Goal: Use online tool/utility: Utilize a website feature to perform a specific function

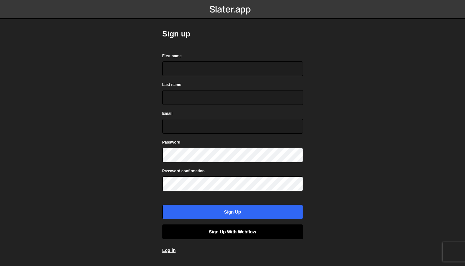
click at [227, 237] on link "Sign up with Webflow" at bounding box center [233, 232] width 141 height 15
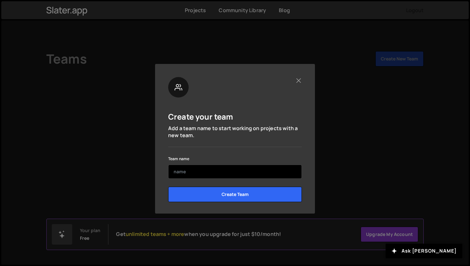
click at [192, 173] on input "text" at bounding box center [235, 172] width 134 height 14
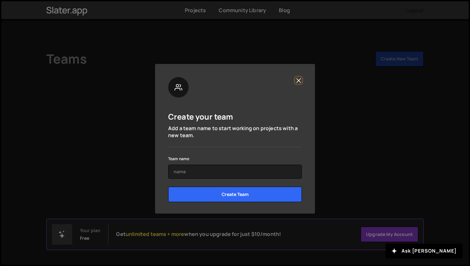
click at [298, 80] on button "Close" at bounding box center [298, 80] width 7 height 7
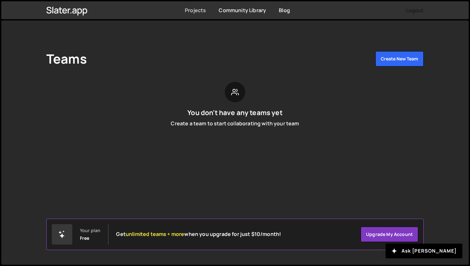
click at [201, 8] on link "Projects" at bounding box center [195, 10] width 21 height 7
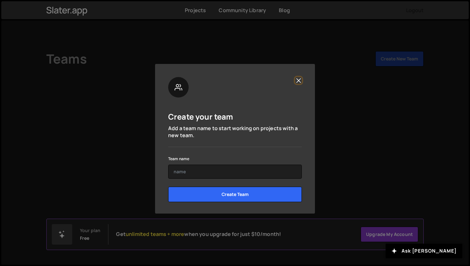
click at [296, 80] on button "Close" at bounding box center [298, 80] width 7 height 7
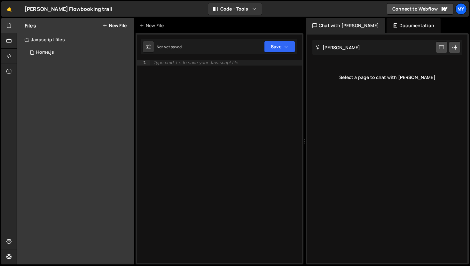
click at [345, 91] on div "[PERSON_NAME] Start new chat Select a page to chat with [PERSON_NAME]" at bounding box center [387, 149] width 160 height 229
click at [364, 76] on div "Select a page to chat with [PERSON_NAME]" at bounding box center [388, 78] width 150 height 26
click at [108, 27] on button "New File" at bounding box center [115, 25] width 24 height 5
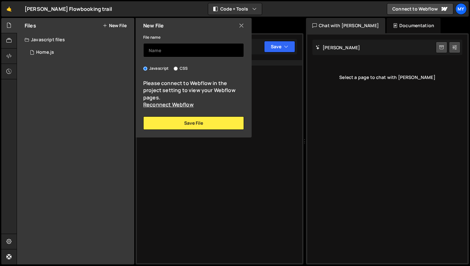
click at [167, 48] on input "text" at bounding box center [193, 50] width 101 height 14
click at [175, 69] on input "CSS" at bounding box center [176, 69] width 4 height 4
radio input "true"
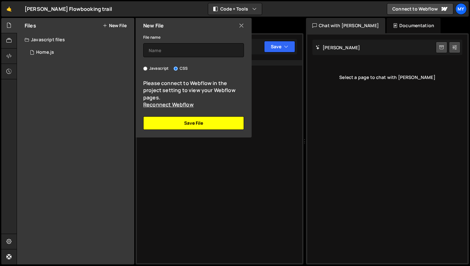
click at [184, 118] on button "Save File" at bounding box center [193, 122] width 101 height 13
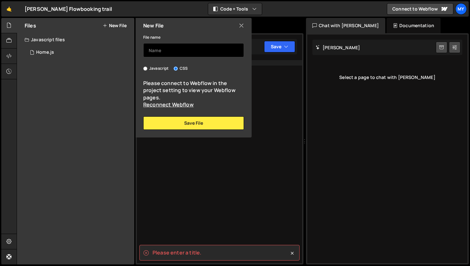
click at [170, 51] on input "text" at bounding box center [193, 50] width 101 height 14
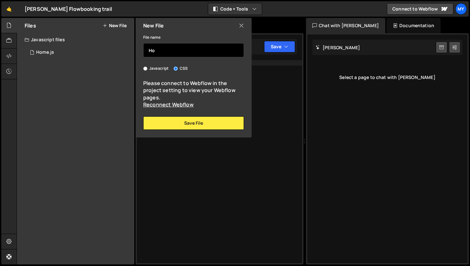
type input "H"
type input "Wire"
click at [162, 131] on div "New File File name Wire Javascript CSS Please connect to Webflow in the project…" at bounding box center [192, 78] width 117 height 120
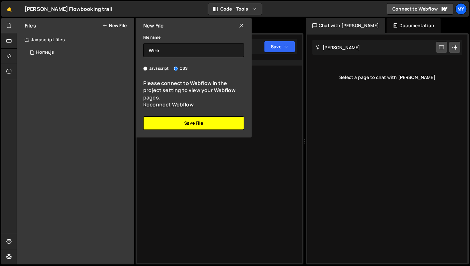
click at [166, 122] on button "Save File" at bounding box center [193, 122] width 101 height 13
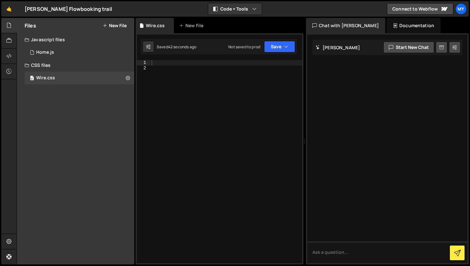
click at [157, 65] on div at bounding box center [226, 167] width 152 height 214
type textarea "C"
click at [343, 245] on textarea at bounding box center [387, 253] width 160 height 22
type textarea "provide wire animation where the linear gradient circle passing the wire"
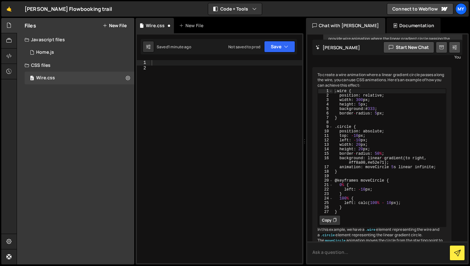
scroll to position [59, 0]
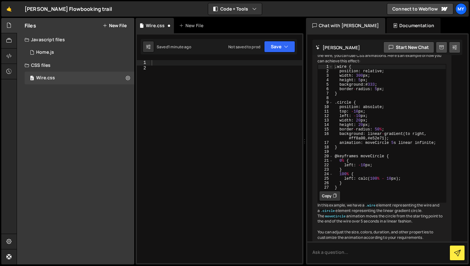
click at [325, 201] on button "Copy" at bounding box center [329, 196] width 21 height 10
drag, startPoint x: 328, startPoint y: 200, endPoint x: 305, endPoint y: 134, distance: 69.8
click at [328, 200] on button "Copy" at bounding box center [329, 196] width 21 height 10
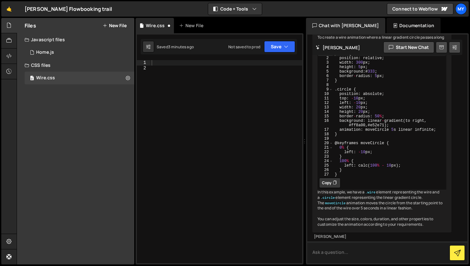
click at [344, 249] on textarea at bounding box center [387, 253] width 160 height 22
type textarea "can you make that linear gradient blur like it should feel like glowing"
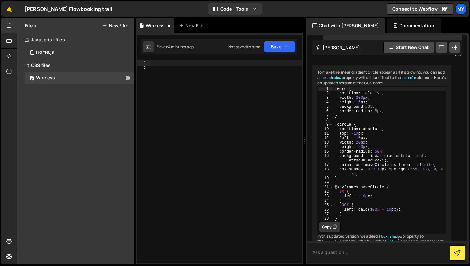
scroll to position [316, 0]
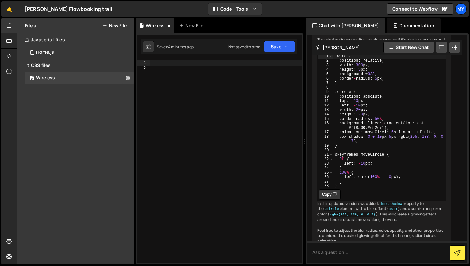
click at [337, 198] on icon at bounding box center [335, 194] width 4 height 6
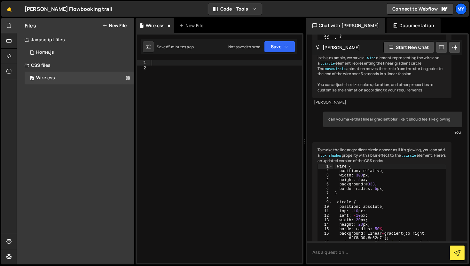
scroll to position [361, 0]
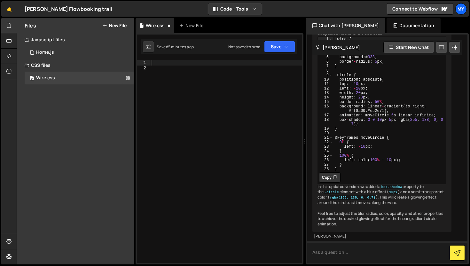
click at [333, 254] on textarea at bounding box center [387, 253] width 160 height 22
click at [105, 64] on div "CSS files" at bounding box center [75, 65] width 117 height 13
click at [72, 63] on div "CSS files" at bounding box center [75, 65] width 117 height 13
click at [112, 27] on button "New File" at bounding box center [115, 25] width 24 height 5
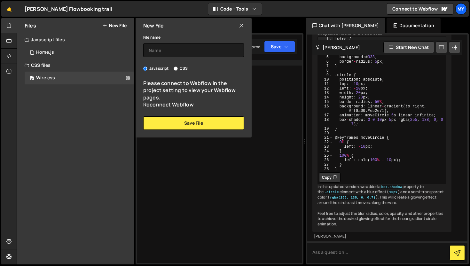
click at [176, 68] on input "CSS" at bounding box center [176, 69] width 4 height 4
radio input "true"
click at [175, 52] on input "text" at bounding box center [193, 50] width 101 height 14
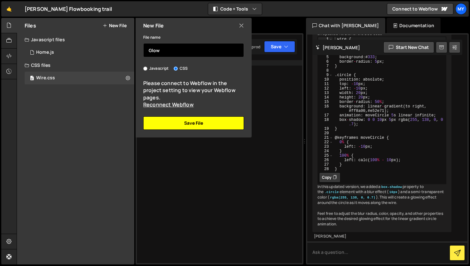
type input "Glow"
click at [191, 124] on button "Save File" at bounding box center [193, 122] width 101 height 13
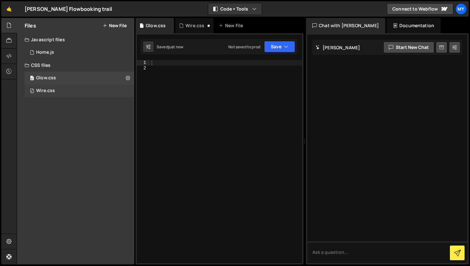
scroll to position [0, 0]
click at [375, 254] on textarea at bounding box center [387, 253] width 160 height 22
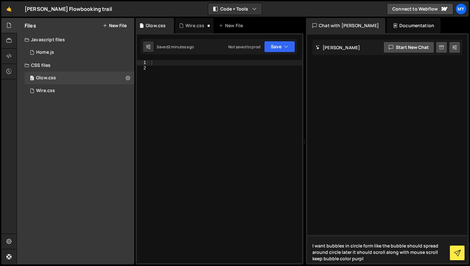
type textarea "I want bubbles in circle form like the bubble should spread around circle later…"
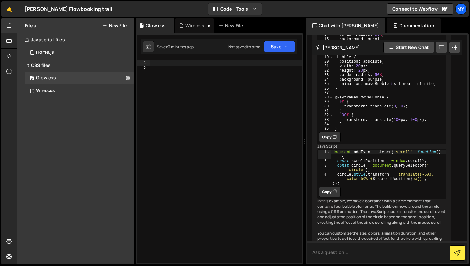
scroll to position [282, 0]
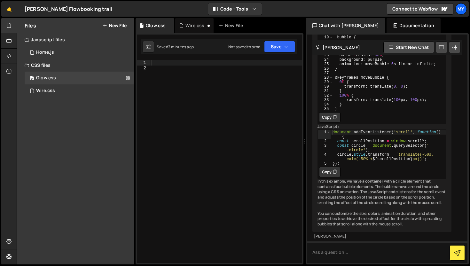
click at [334, 169] on icon at bounding box center [335, 172] width 4 height 6
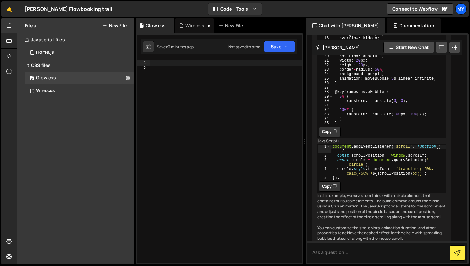
click at [332, 137] on button "Copy" at bounding box center [329, 132] width 21 height 10
click at [333, 190] on icon at bounding box center [335, 186] width 4 height 6
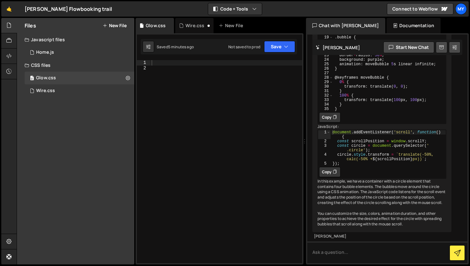
scroll to position [282, 0]
click at [336, 250] on textarea at bounding box center [387, 253] width 160 height 22
type textarea "wait it should pop up small small bubbles"
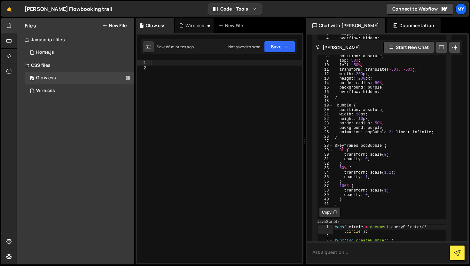
scroll to position [706, 0]
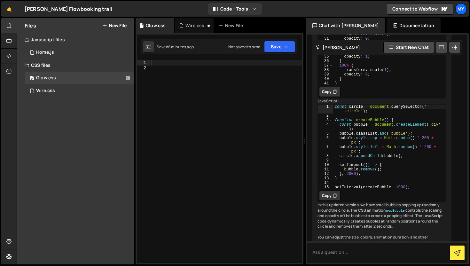
click at [333, 95] on icon at bounding box center [335, 92] width 4 height 6
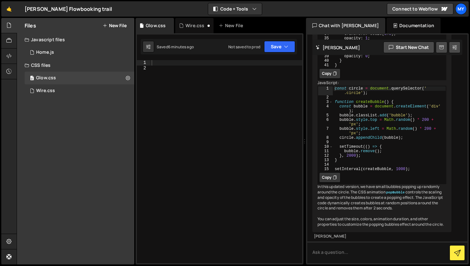
click at [326, 172] on button "Copy" at bounding box center [329, 177] width 21 height 10
click at [381, 248] on textarea at bounding box center [387, 253] width 160 height 22
click at [394, 30] on div "Documentation" at bounding box center [414, 25] width 54 height 15
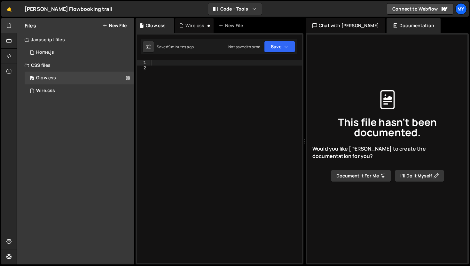
click at [344, 28] on div "Chat with [PERSON_NAME]" at bounding box center [345, 25] width 79 height 15
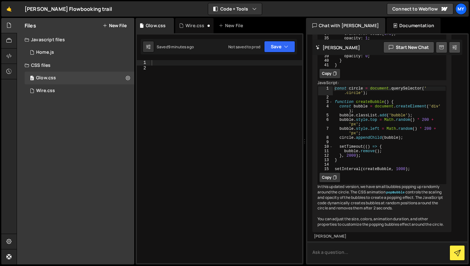
click at [333, 255] on textarea at bounding box center [387, 253] width 160 height 22
click at [196, 24] on div "Wire.css" at bounding box center [195, 25] width 19 height 6
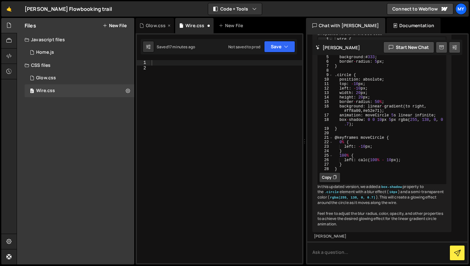
scroll to position [358, 0]
click at [157, 25] on div "Glow.css" at bounding box center [156, 25] width 20 height 6
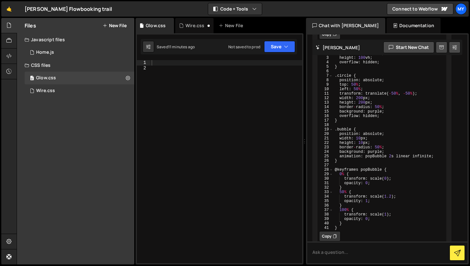
scroll to position [565, 0]
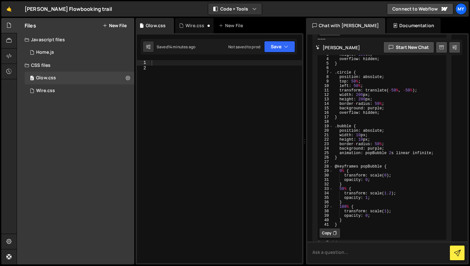
click at [378, 250] on textarea at bounding box center [387, 253] width 160 height 22
paste textarea "<!DOCTYPE html> <html lang="en"> <head> <meta charset="UTF-8"> <title>Bubble Co…"
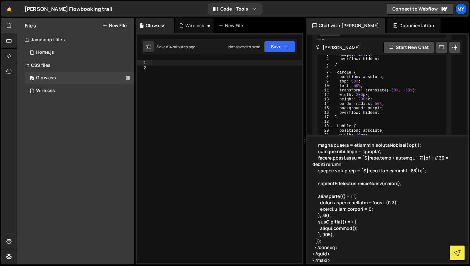
scroll to position [545, 0]
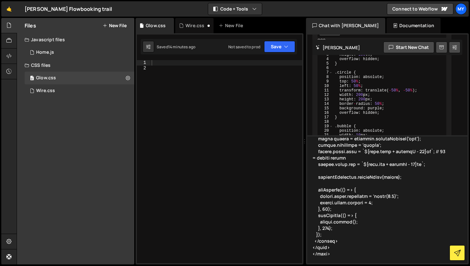
type textarea "<!DOCTYPE html> <html lang="en"> <head> <meta charset="UTF-8"> <title>Bubble Co…"
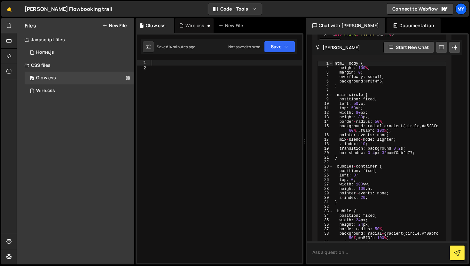
scroll to position [1528, 0]
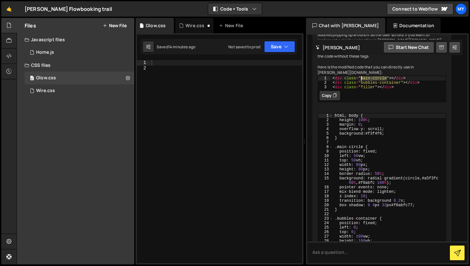
drag, startPoint x: 387, startPoint y: 144, endPoint x: 361, endPoint y: 144, distance: 25.9
click at [361, 98] on div "< div class = "main-circle" > </ div > < div class = "bubbles-container" > </ d…" at bounding box center [388, 87] width 115 height 22
drag, startPoint x: 361, startPoint y: 148, endPoint x: 400, endPoint y: 147, distance: 38.7
click at [400, 98] on div "< div class = "main-circle" > </ div > < div class = "bubbles-container" > </ d…" at bounding box center [388, 87] width 115 height 22
drag, startPoint x: 375, startPoint y: 151, endPoint x: 361, endPoint y: 153, distance: 14.8
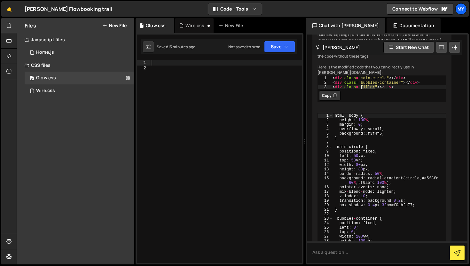
click at [361, 98] on div "< div class = "main-circle" > </ div > < div class = "bubbles-container" > </ d…" at bounding box center [388, 87] width 115 height 22
type textarea "<div class="filler"></div>"
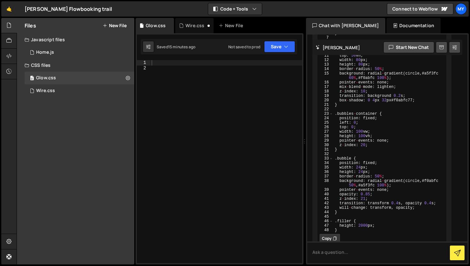
scroll to position [1627, 0]
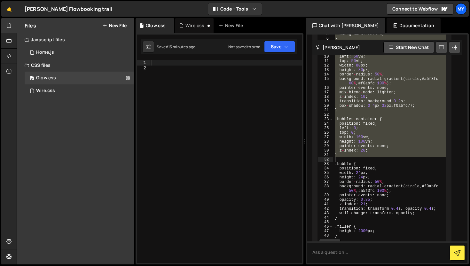
drag, startPoint x: 349, startPoint y: 82, endPoint x: 380, endPoint y: 223, distance: 144.9
click at [380, 223] on div "html , body { height : 100 % ; margin : 0 ; overflow - y : scroll ; background …" at bounding box center [389, 130] width 113 height 233
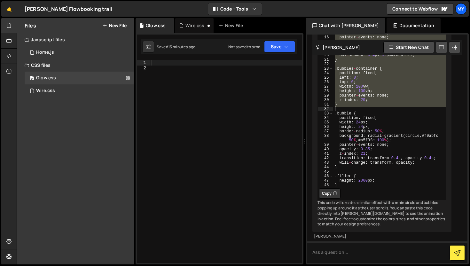
scroll to position [1753, 0]
click at [330, 188] on button "Copy" at bounding box center [329, 193] width 21 height 10
type textarea "will-change: transform, opacity;"
click at [379, 152] on div "html , body { height : 100 % ; margin : 0 ; overflow - y : scroll ; background …" at bounding box center [389, 79] width 113 height 233
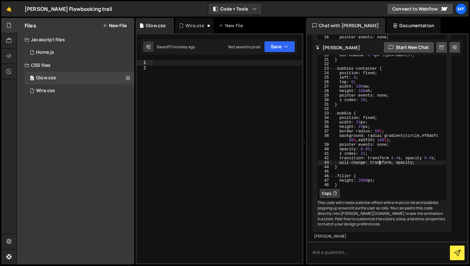
scroll to position [1717, 0]
click at [275, 50] on button "Save" at bounding box center [279, 47] width 31 height 12
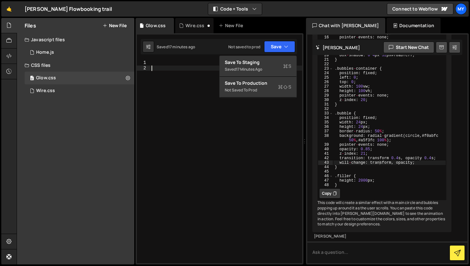
click at [187, 72] on div at bounding box center [226, 167] width 152 height 214
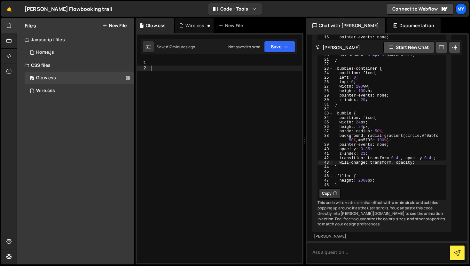
click at [188, 65] on div at bounding box center [226, 167] width 152 height 214
click at [341, 249] on textarea at bounding box center [387, 253] width 160 height 22
type textarea "can you show demo"
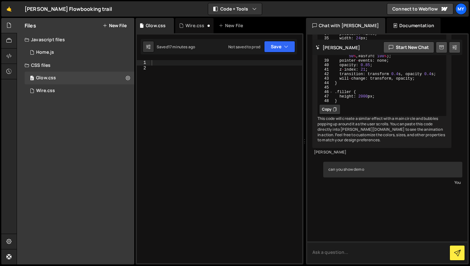
scroll to position [1856, 0]
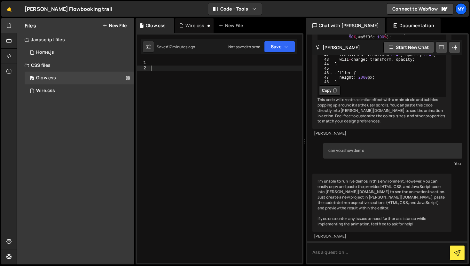
click at [170, 106] on div at bounding box center [226, 167] width 152 height 214
click at [150, 49] on icon at bounding box center [148, 47] width 4 height 6
select select "editor"
select select "ace/theme/monokai"
type input "14"
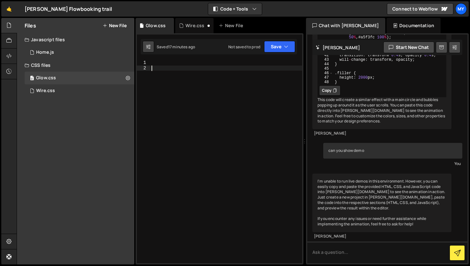
checkbox input "true"
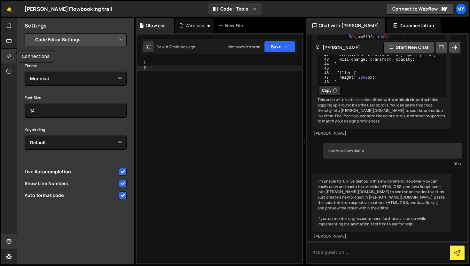
click at [11, 56] on icon at bounding box center [8, 55] width 5 height 7
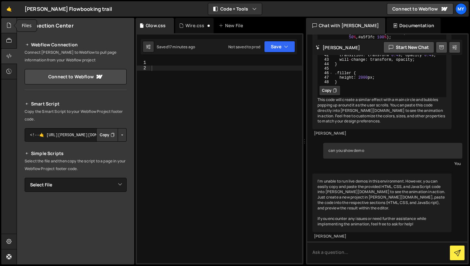
click at [14, 29] on div at bounding box center [9, 25] width 16 height 15
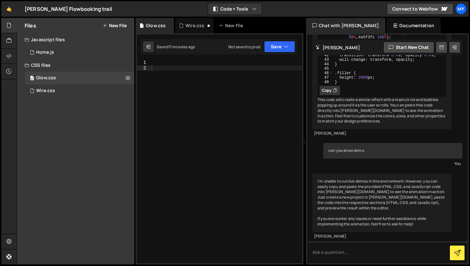
click at [338, 139] on div "I want bubbles in circle form like the bubble should spread around circle later…" at bounding box center [387, 149] width 160 height 229
click at [10, 67] on div at bounding box center [9, 71] width 16 height 15
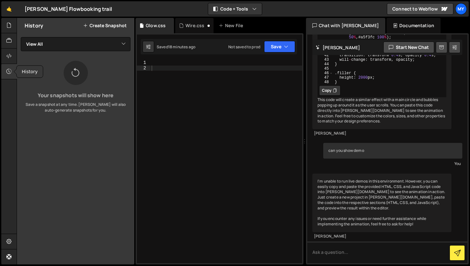
click at [10, 67] on div at bounding box center [9, 71] width 16 height 15
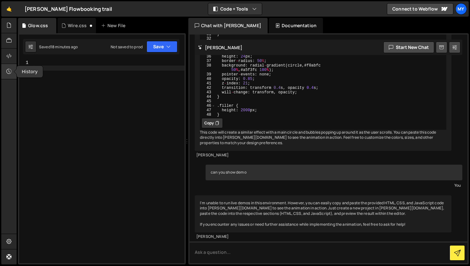
click at [10, 67] on div at bounding box center [9, 71] width 16 height 15
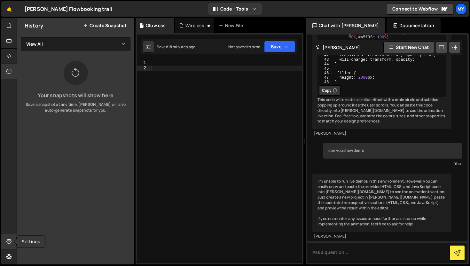
click at [7, 244] on icon at bounding box center [8, 241] width 5 height 7
select select "project"
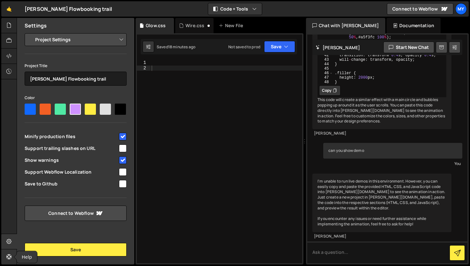
click at [11, 256] on icon at bounding box center [8, 256] width 5 height 7
click at [436, 10] on link "Connect to Webflow" at bounding box center [420, 9] width 67 height 12
click at [246, 79] on div at bounding box center [226, 167] width 152 height 214
click at [120, 39] on select "Project Settings Code Editor Settings Chat Settings" at bounding box center [77, 40] width 94 height 14
click at [11, 38] on icon at bounding box center [8, 40] width 5 height 7
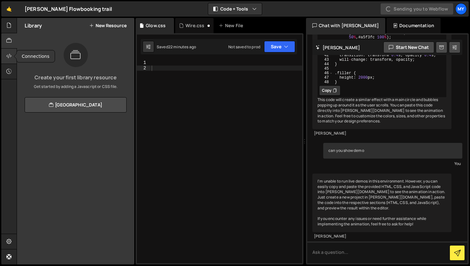
click at [4, 56] on div at bounding box center [9, 56] width 16 height 15
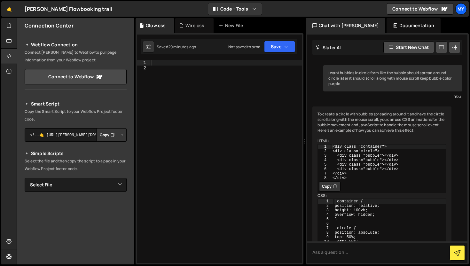
scroll to position [1407, 0]
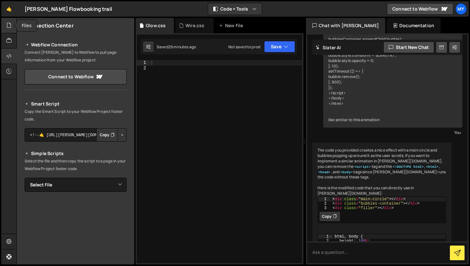
click at [10, 29] on icon at bounding box center [8, 25] width 5 height 7
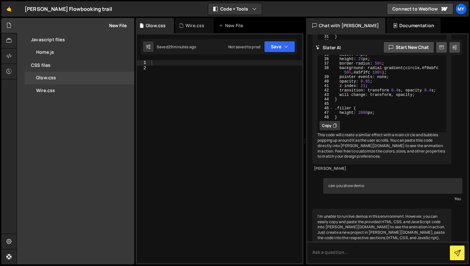
scroll to position [1827, 0]
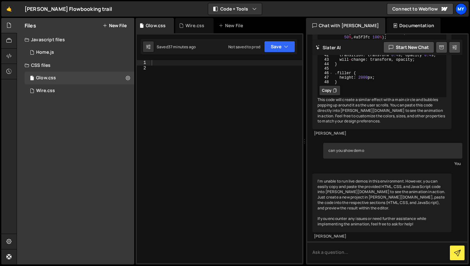
click at [465, 9] on div "My" at bounding box center [462, 9] width 12 height 12
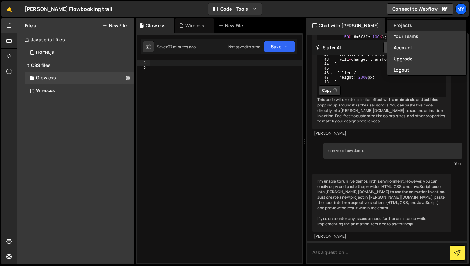
click at [419, 21] on link "Projects" at bounding box center [426, 25] width 79 height 11
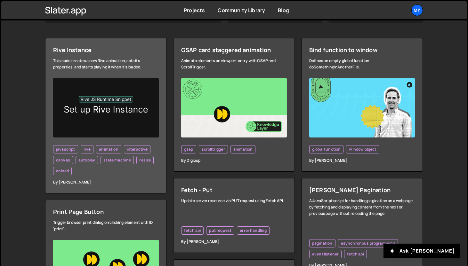
scroll to position [177, 0]
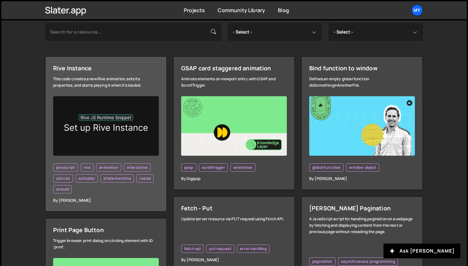
click at [118, 70] on div "Rive Instance" at bounding box center [106, 68] width 106 height 8
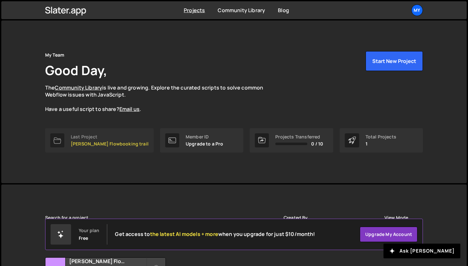
scroll to position [63, 0]
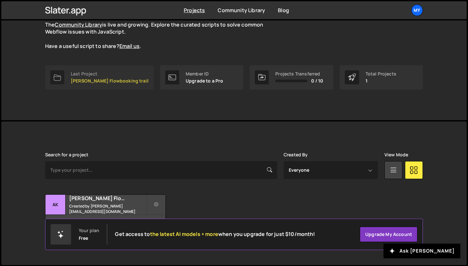
click at [125, 76] on div "Last Project [PERSON_NAME] Flowbooking trail" at bounding box center [110, 77] width 78 height 12
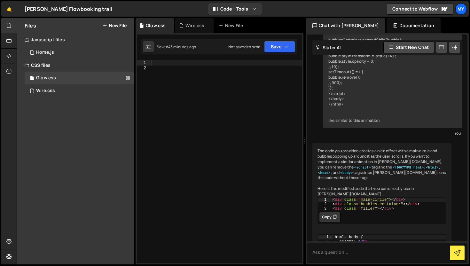
scroll to position [1407, 0]
click at [352, 257] on textarea at bounding box center [387, 253] width 160 height 22
type textarea "you know the paths"
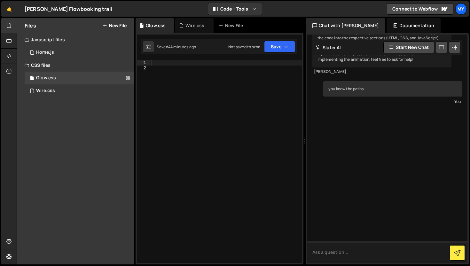
scroll to position [2068, 0]
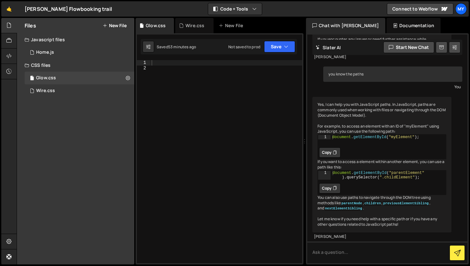
click at [247, 117] on div at bounding box center [226, 167] width 152 height 214
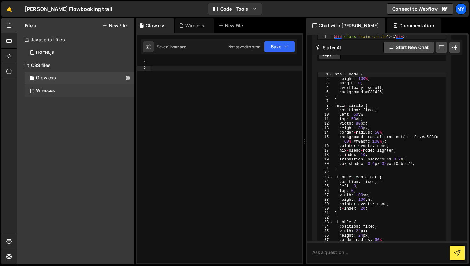
click at [37, 90] on div "Wire.css" at bounding box center [45, 91] width 19 height 6
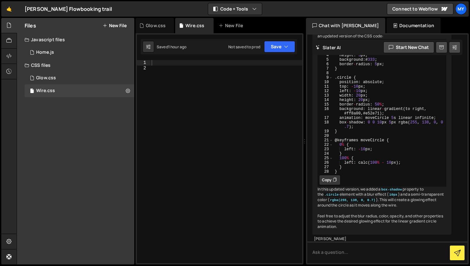
scroll to position [366, 0]
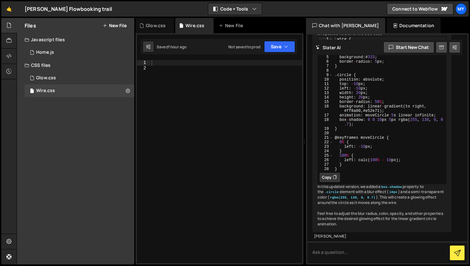
click at [336, 24] on div "Chat with [PERSON_NAME]" at bounding box center [345, 25] width 79 height 15
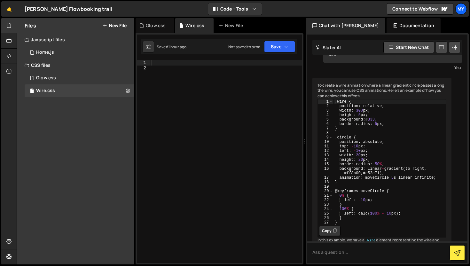
scroll to position [0, 0]
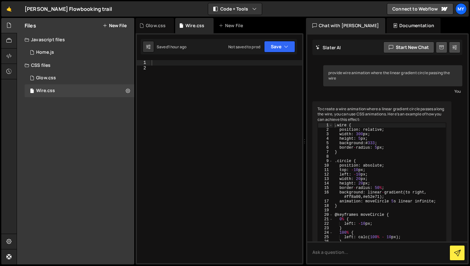
click at [387, 31] on div "Documentation" at bounding box center [414, 25] width 54 height 15
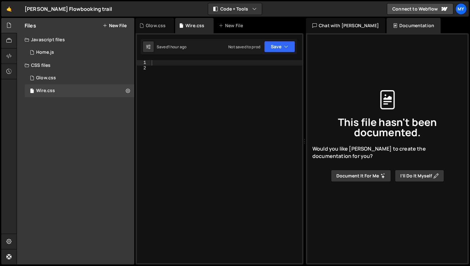
click at [327, 22] on div "Chat with [PERSON_NAME]" at bounding box center [345, 25] width 79 height 15
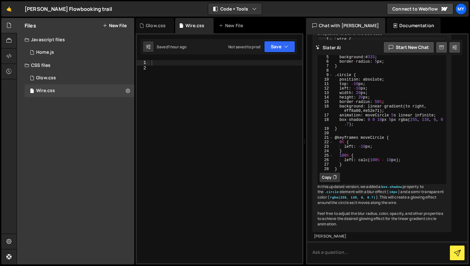
scroll to position [366, 0]
click at [455, 50] on icon at bounding box center [455, 47] width 4 height 6
select select "chat"
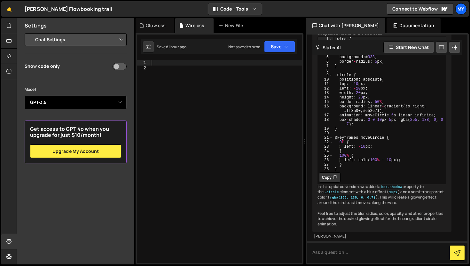
click at [97, 105] on select "Select Model GPT-3.5 GPT-4o mini GPT-4o (Pro) GPT-4.1 (Pro)" at bounding box center [76, 102] width 102 height 14
select select "gpt-4o-mini"
click at [25, 95] on select "Select Model GPT-3.5 GPT-4o mini GPT-4o (Pro) GPT-4.1 (Pro)" at bounding box center [76, 102] width 102 height 14
click at [102, 100] on select "Select Model GPT-3.5 GPT-4o mini GPT-4o (Pro) GPT-4.1 (Pro)" at bounding box center [76, 102] width 102 height 14
click at [114, 35] on select "Project Settings Code Editor Settings Chat Settings" at bounding box center [77, 40] width 94 height 14
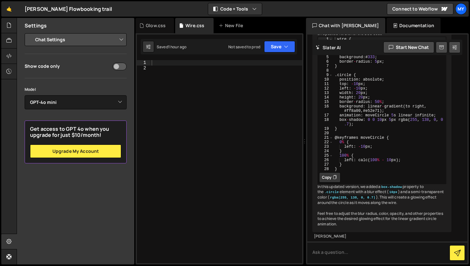
click at [187, 98] on div at bounding box center [226, 167] width 152 height 214
click at [9, 245] on div at bounding box center [9, 241] width 16 height 15
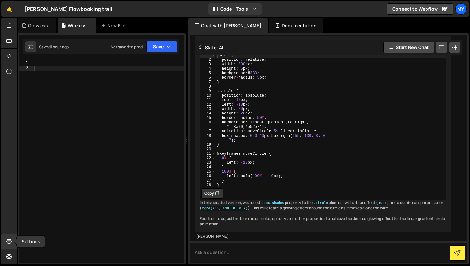
scroll to position [318, 0]
click at [3, 242] on div at bounding box center [9, 241] width 16 height 15
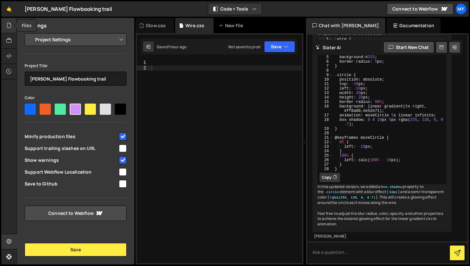
click at [7, 31] on div at bounding box center [9, 25] width 16 height 15
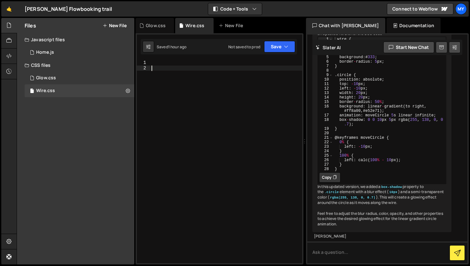
click at [206, 123] on div at bounding box center [226, 167] width 152 height 214
click at [148, 48] on icon at bounding box center [148, 47] width 4 height 6
select select "editor"
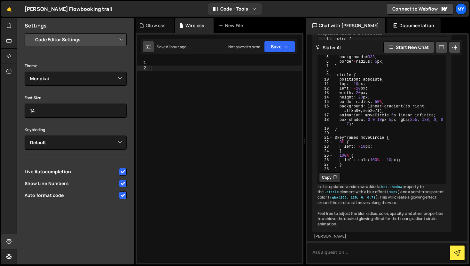
click at [148, 48] on icon at bounding box center [148, 47] width 4 height 6
click at [175, 99] on div at bounding box center [226, 167] width 152 height 214
click at [4, 27] on div at bounding box center [9, 25] width 16 height 15
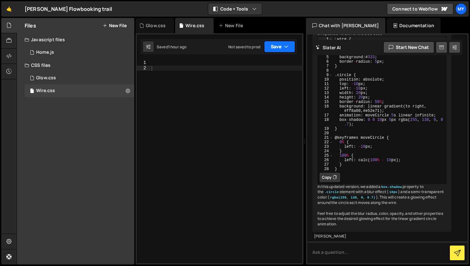
click at [289, 52] on button "Save" at bounding box center [279, 47] width 31 height 12
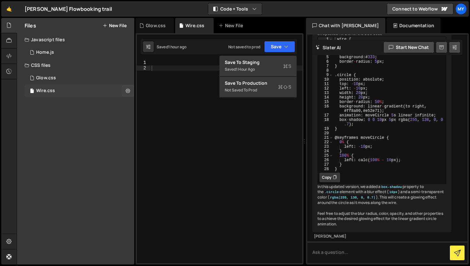
click at [72, 90] on div "Wire.css 0" at bounding box center [80, 90] width 110 height 13
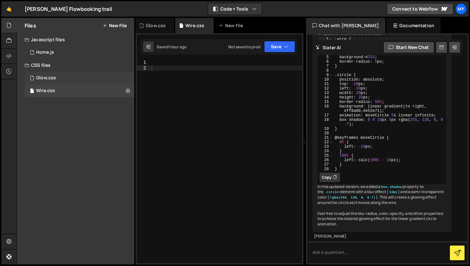
click at [64, 76] on div "Glow.css 0" at bounding box center [80, 78] width 110 height 13
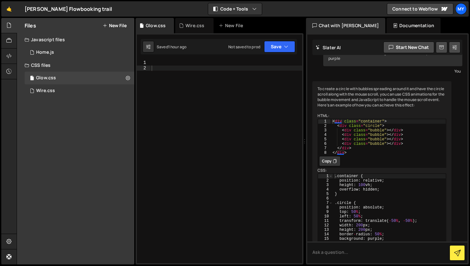
scroll to position [0, 0]
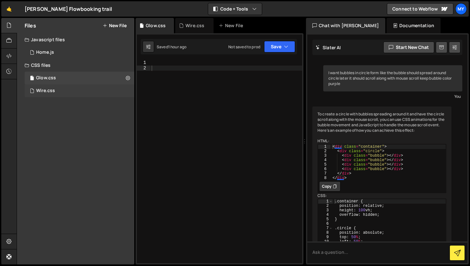
click at [51, 89] on div "Wire.css" at bounding box center [45, 91] width 19 height 6
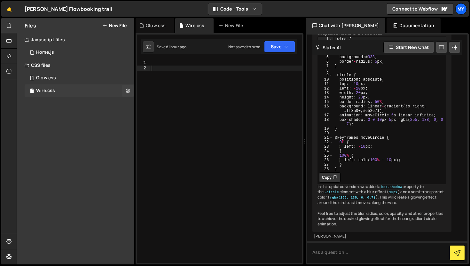
scroll to position [358, 0]
click at [60, 52] on div "0 Home.js 0" at bounding box center [80, 52] width 110 height 13
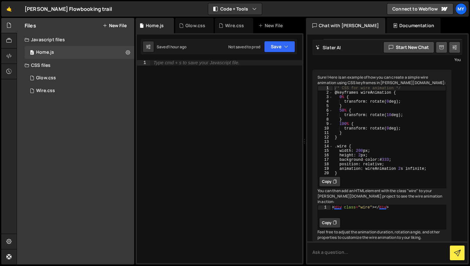
scroll to position [66, 0]
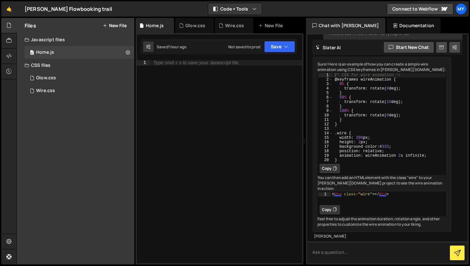
click at [361, 252] on textarea at bounding box center [387, 253] width 160 height 22
paste textarea "<style> .wire { position: relative; width: 100%; height: 5px; background: #333;…"
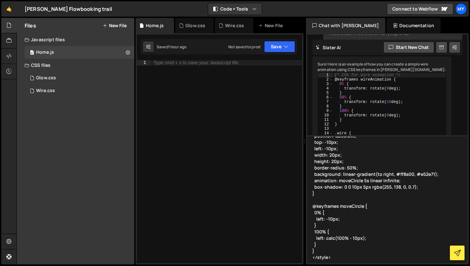
scroll to position [84, 0]
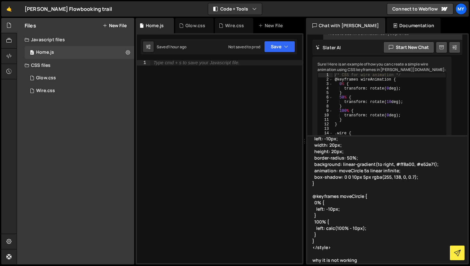
type textarea "<style> .wire { position: relative; width: 100%; height: 5px; background: #333;…"
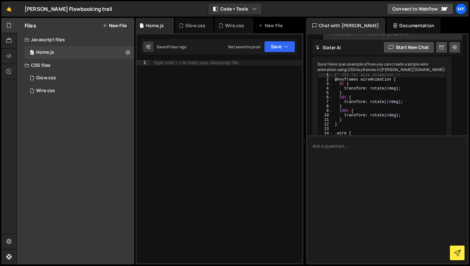
scroll to position [0, 0]
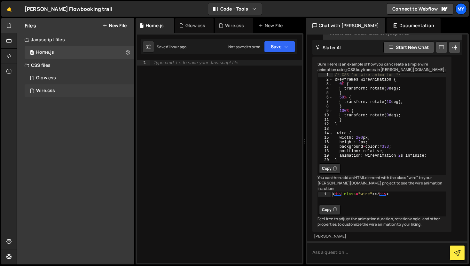
click at [69, 96] on div "Wire.css 0" at bounding box center [80, 90] width 110 height 13
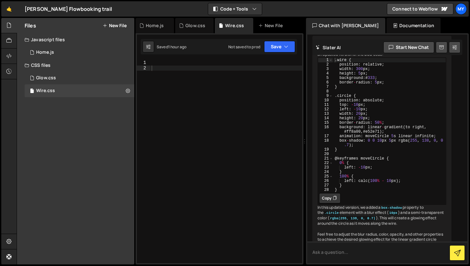
click at [335, 251] on textarea at bounding box center [387, 253] width 160 height 22
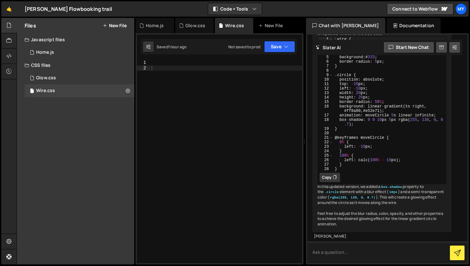
paste textarea "<style> .wire { position: relative; width: 100%; height: 5px; background: #333;…"
type textarea "<style> .wire { position: relative; width: 100%; height: 5px; background: #333;…"
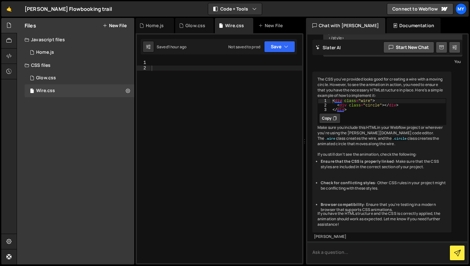
scroll to position [715, 0]
click at [360, 251] on textarea at bounding box center [387, 253] width 160 height 22
type textarea "now can you make that wire path is zigzag like steps"
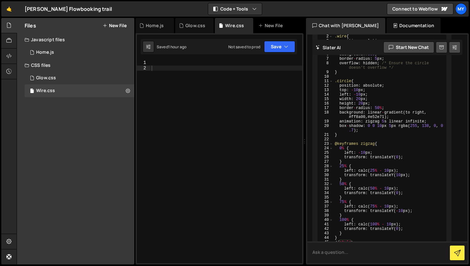
scroll to position [999, 0]
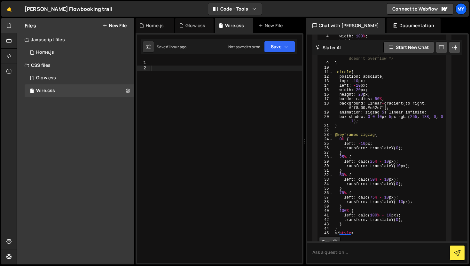
click at [335, 95] on div "< style > .wire { position : relative ; width : 100 % ; height : 5 px ; backgro…" at bounding box center [389, 132] width 113 height 224
drag, startPoint x: 337, startPoint y: 101, endPoint x: 338, endPoint y: 110, distance: 9.5
click at [338, 110] on div "< style > .wire { position : relative ; width : 100 % ; height : 5 px ; backgro…" at bounding box center [389, 132] width 113 height 224
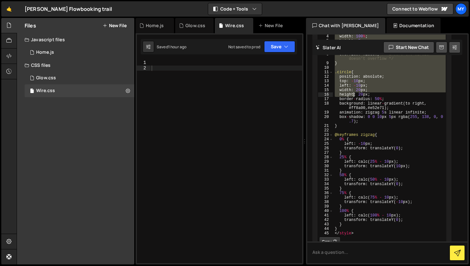
drag, startPoint x: 336, startPoint y: 100, endPoint x: 353, endPoint y: 166, distance: 68.0
click at [353, 166] on div "< style > .wire { position : relative ; width : 100 % ; height : 5 px ; backgro…" at bounding box center [389, 132] width 113 height 224
click at [383, 105] on div "< style > .wire { position : relative ; width : 100 % ; height : 5 px ; backgro…" at bounding box center [389, 127] width 113 height 215
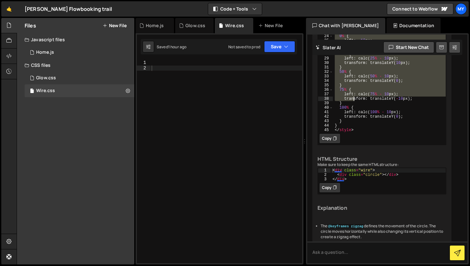
scroll to position [1108, 0]
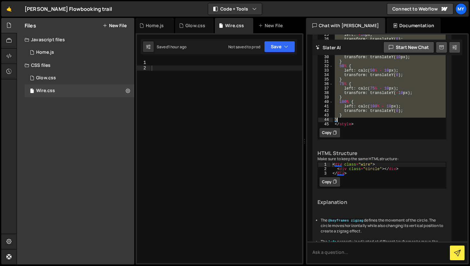
drag, startPoint x: 336, startPoint y: 99, endPoint x: 356, endPoint y: 190, distance: 93.1
click at [356, 135] on div "< style > .wire { position : relative ; width : 100 % ; height : 5 px ; backgro…" at bounding box center [389, 23] width 113 height 224
type textarea "} }"
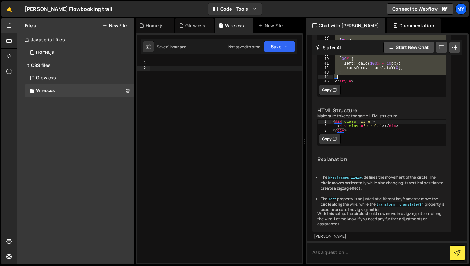
scroll to position [1209, 0]
click at [353, 250] on textarea at bounding box center [387, 253] width 160 height 22
type textarea "not the circle make wire now currently it have straight line make it zigzag"
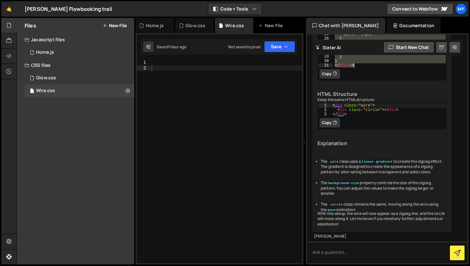
scroll to position [1602, 0]
drag, startPoint x: 335, startPoint y: 127, endPoint x: 358, endPoint y: 153, distance: 34.4
type textarea "} }"
click at [326, 251] on textarea at bounding box center [387, 253] width 160 height 22
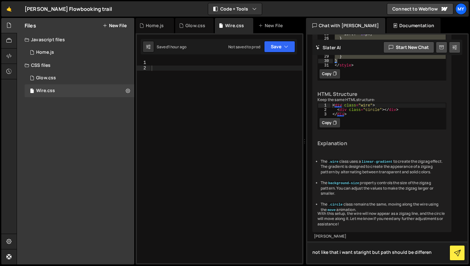
type textarea "not like that i want staright but path should be different"
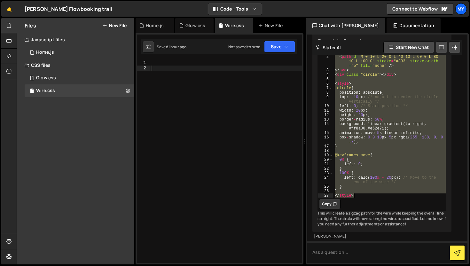
scroll to position [2346, 0]
drag, startPoint x: 335, startPoint y: 155, endPoint x: 360, endPoint y: 185, distance: 39.1
click at [360, 185] on div "< svg width = "100%" height = "20" > < path d = "M 0 10 L 20 0 L 40 10 L 60 0 L…" at bounding box center [389, 128] width 113 height 157
type textarea "} </style>"
click at [343, 257] on textarea at bounding box center [387, 253] width 160 height 22
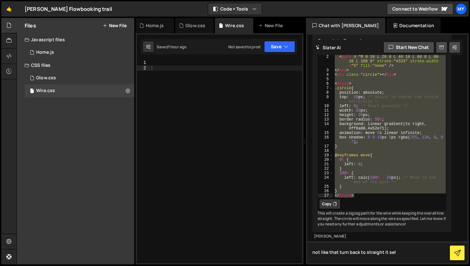
type textarea "not like that turn back to straight it self"
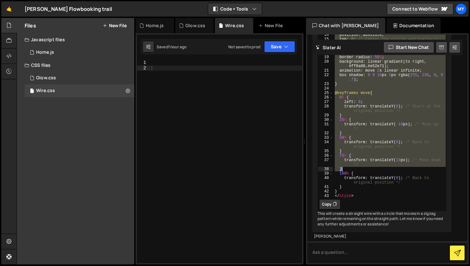
scroll to position [3129, 0]
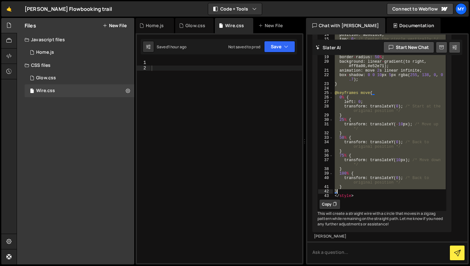
drag, startPoint x: 336, startPoint y: 91, endPoint x: 360, endPoint y: 179, distance: 91.2
click at [360, 179] on div "< div class = "wire" > < div class = "circle" > </ div > </ div > < style > .wi…" at bounding box center [389, 90] width 113 height 233
type textarea "} }"
